Goal: Information Seeking & Learning: Learn about a topic

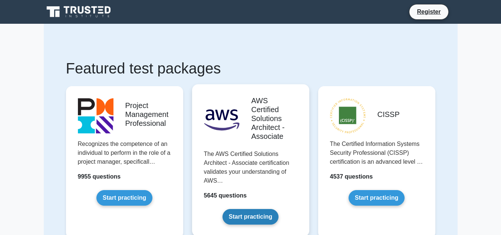
click at [240, 219] on link "Start practicing" at bounding box center [251, 217] width 56 height 16
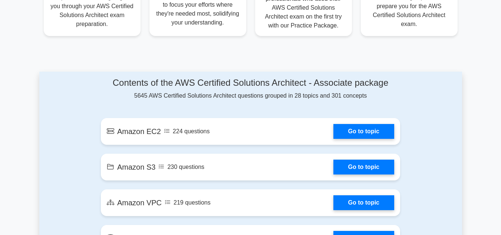
scroll to position [24, 0]
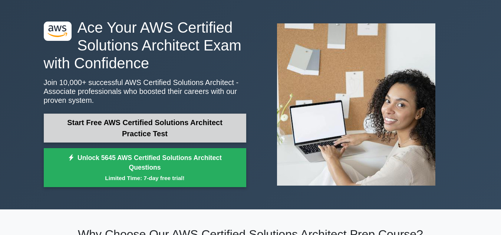
click at [213, 124] on link "Start Free AWS Certified Solutions Architect Practice Test" at bounding box center [145, 127] width 202 height 29
